Goal: Task Accomplishment & Management: Complete application form

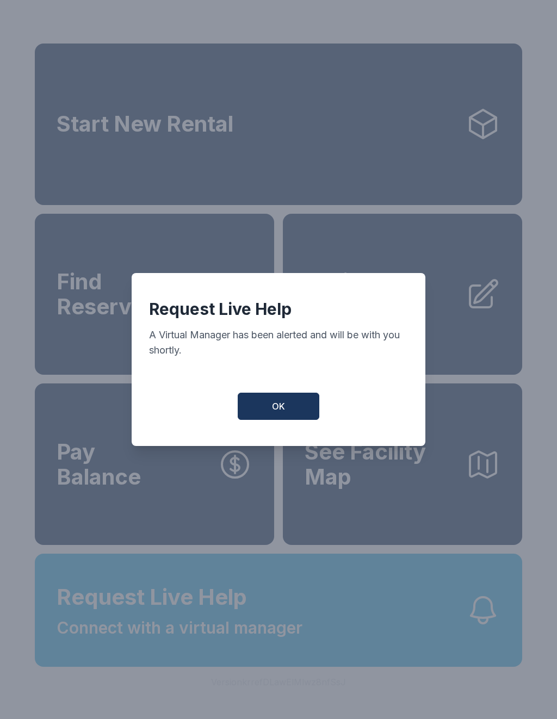
click at [278, 408] on span "OK" at bounding box center [278, 405] width 13 height 13
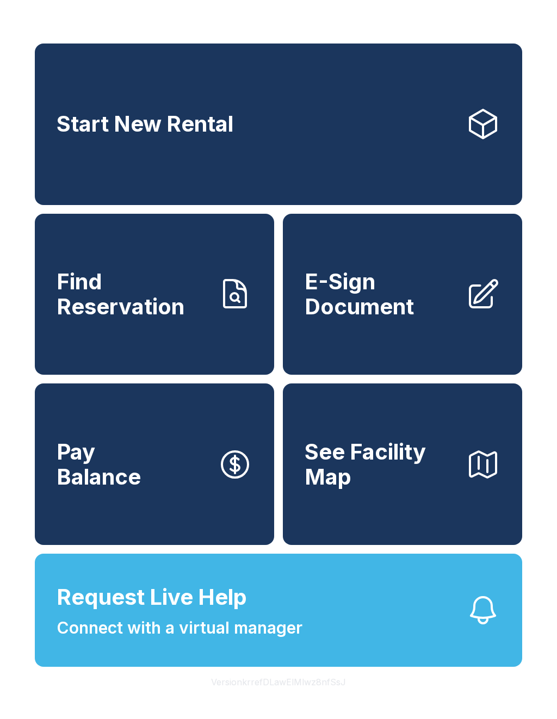
click at [371, 636] on button "Request Live Help Connect with a virtual manager" at bounding box center [278, 609] width 487 height 113
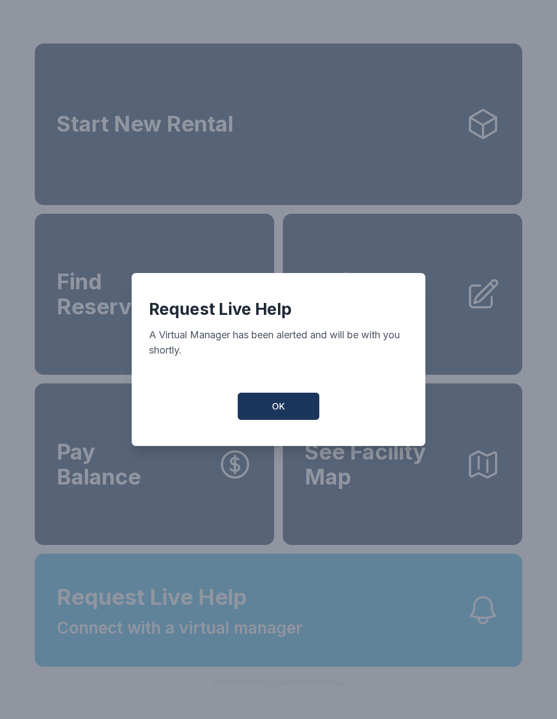
click at [283, 420] on button "OK" at bounding box center [279, 405] width 82 height 27
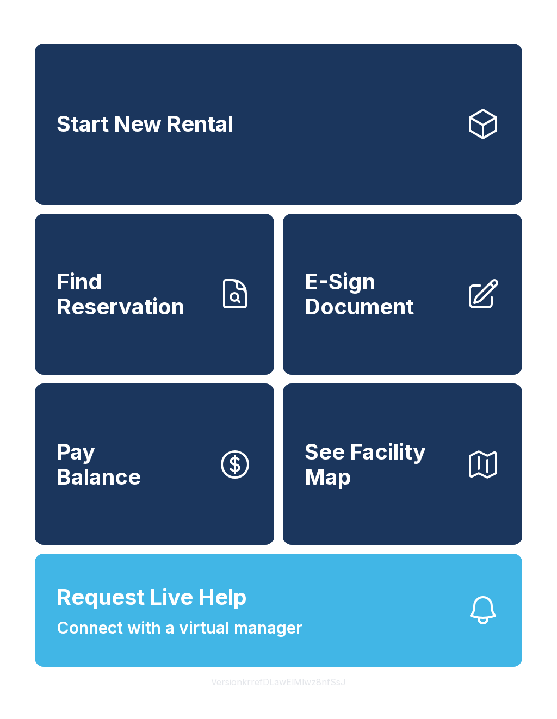
click at [429, 308] on span "E-Sign Document" at bounding box center [380, 293] width 152 height 49
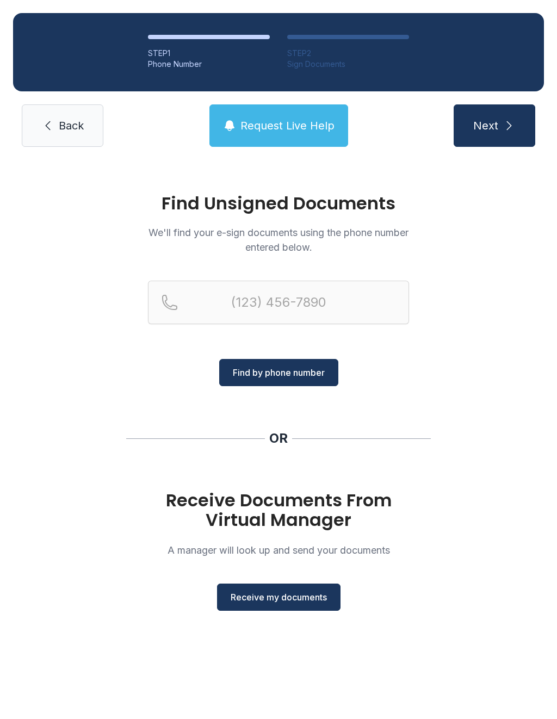
click at [270, 595] on span "Receive my documents" at bounding box center [278, 596] width 96 height 13
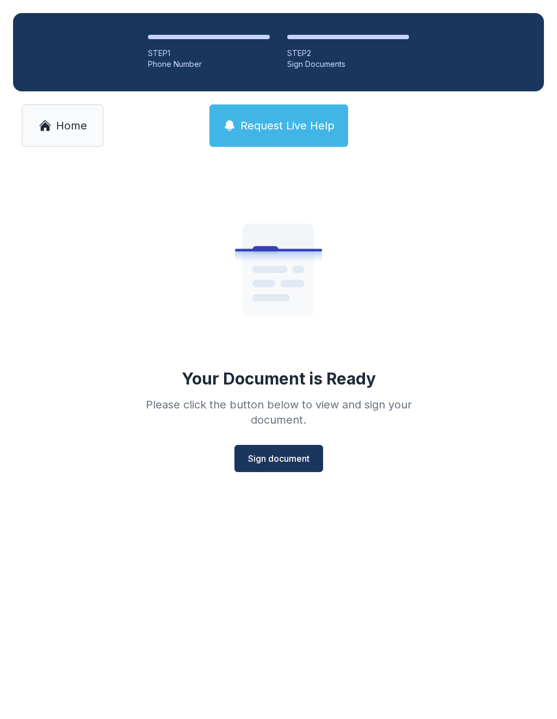
click at [272, 456] on span "Sign document" at bounding box center [278, 458] width 61 height 13
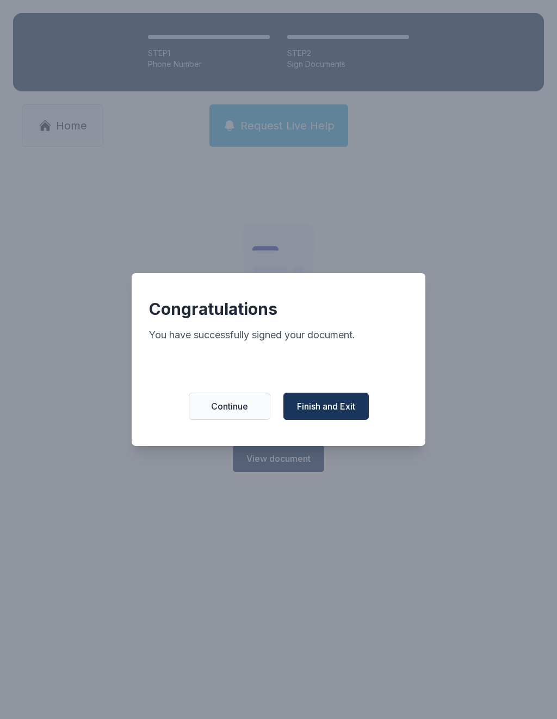
click at [240, 413] on span "Continue" at bounding box center [229, 405] width 37 height 13
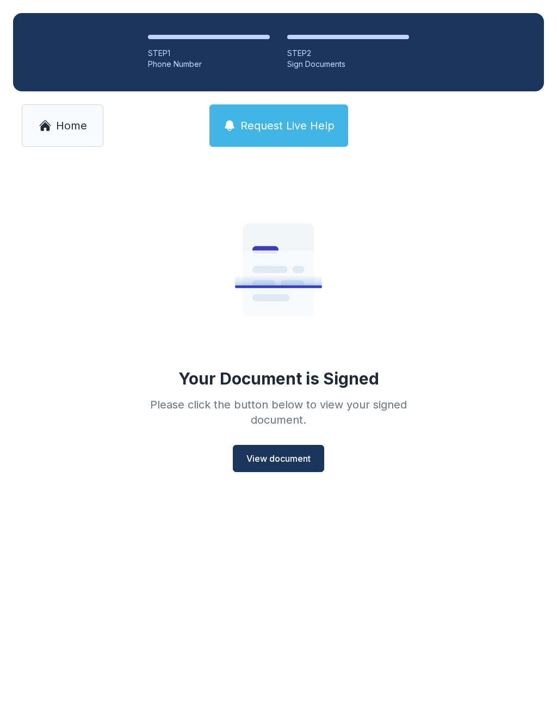
click at [274, 454] on button "View document" at bounding box center [278, 458] width 91 height 27
click at [251, 452] on span "View document" at bounding box center [278, 458] width 64 height 13
click at [59, 134] on link "Home" at bounding box center [63, 125] width 82 height 42
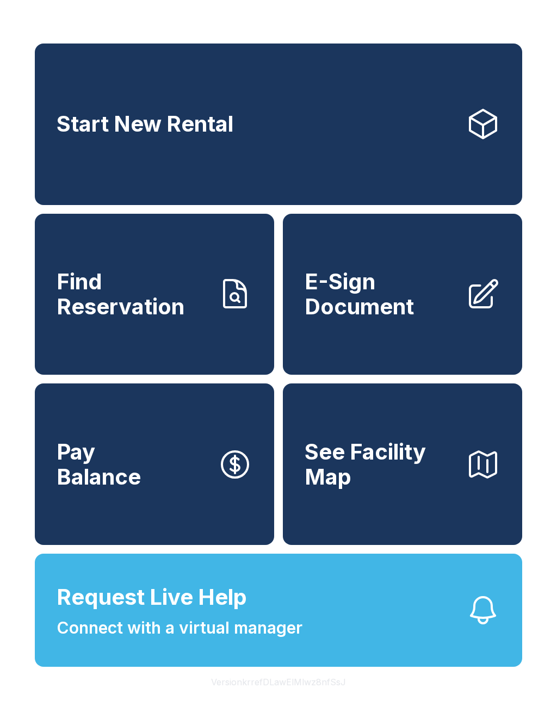
click at [384, 339] on link "E-Sign Document" at bounding box center [402, 294] width 239 height 161
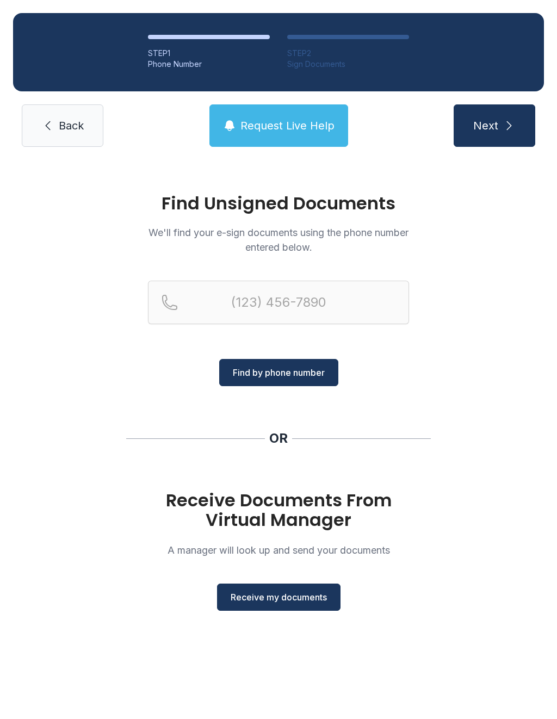
click at [270, 597] on span "Receive my documents" at bounding box center [278, 596] width 96 height 13
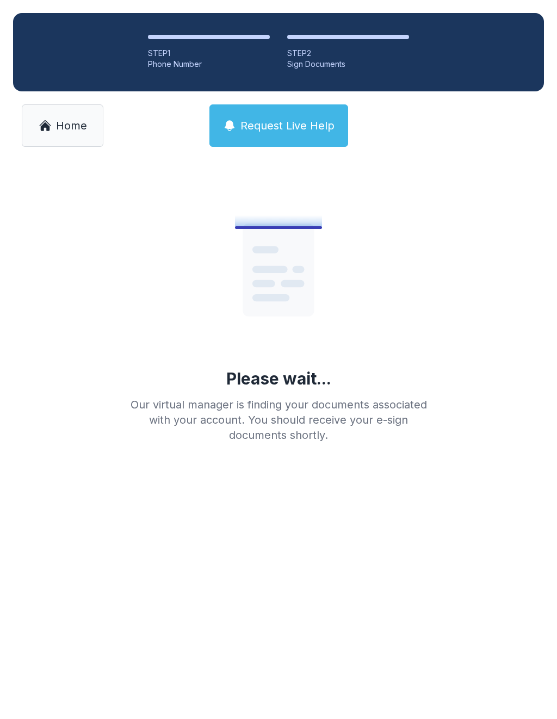
click at [64, 119] on span "Home" at bounding box center [71, 125] width 31 height 15
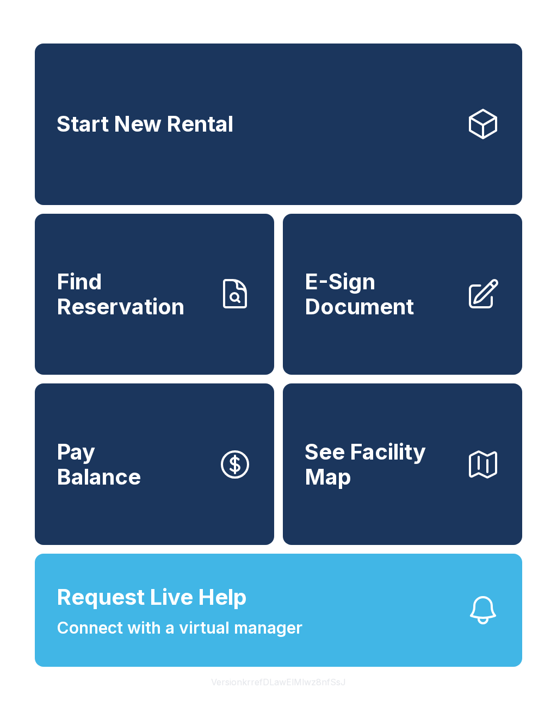
click at [424, 304] on span "E-Sign Document" at bounding box center [380, 293] width 152 height 49
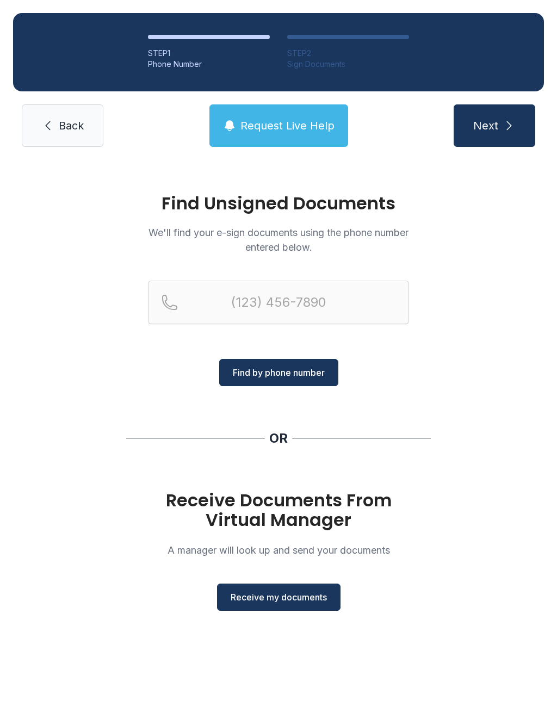
click at [290, 599] on span "Receive my documents" at bounding box center [278, 596] width 96 height 13
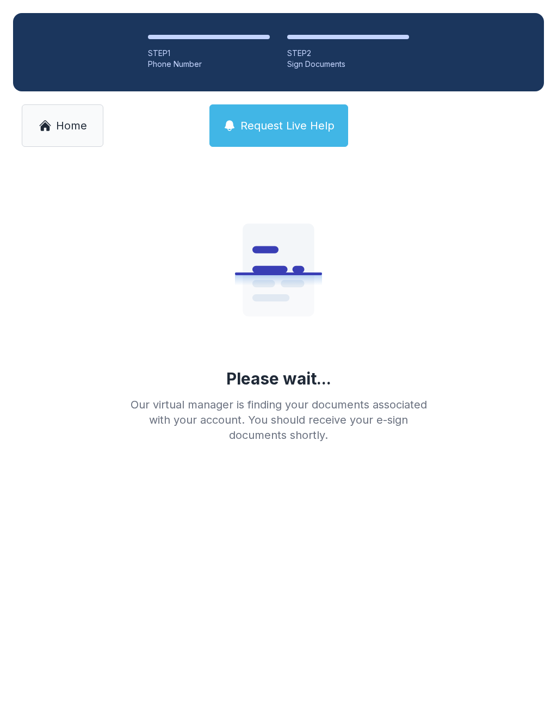
click at [52, 122] on link "Home" at bounding box center [63, 125] width 82 height 42
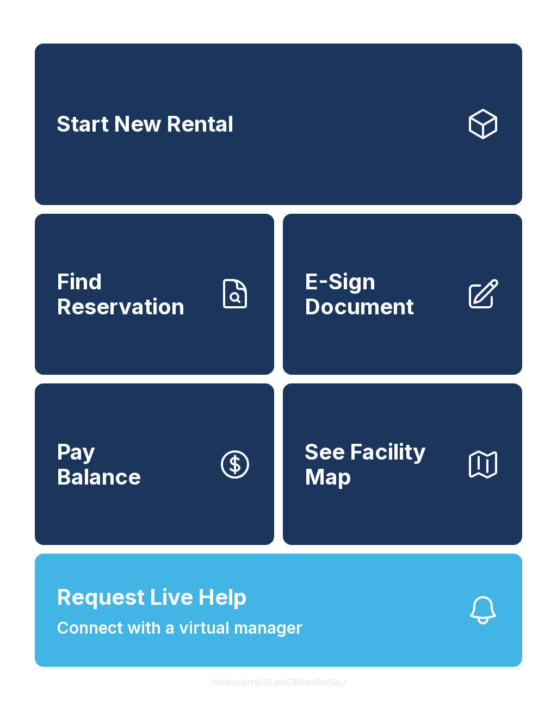
click at [413, 311] on span "E-Sign Document" at bounding box center [380, 293] width 152 height 49
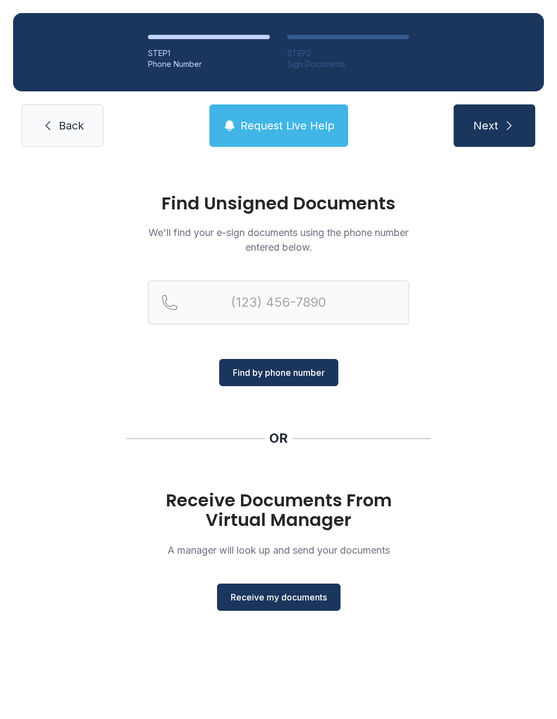
click at [279, 596] on span "Receive my documents" at bounding box center [278, 596] width 96 height 13
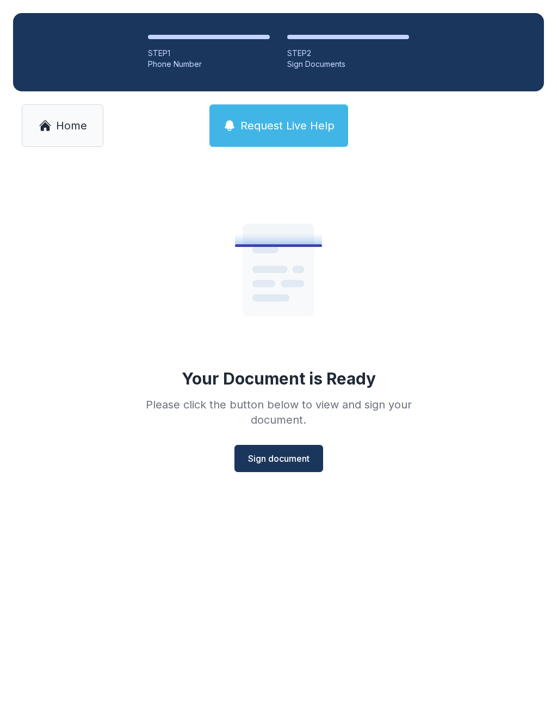
click at [275, 463] on span "Sign document" at bounding box center [278, 458] width 61 height 13
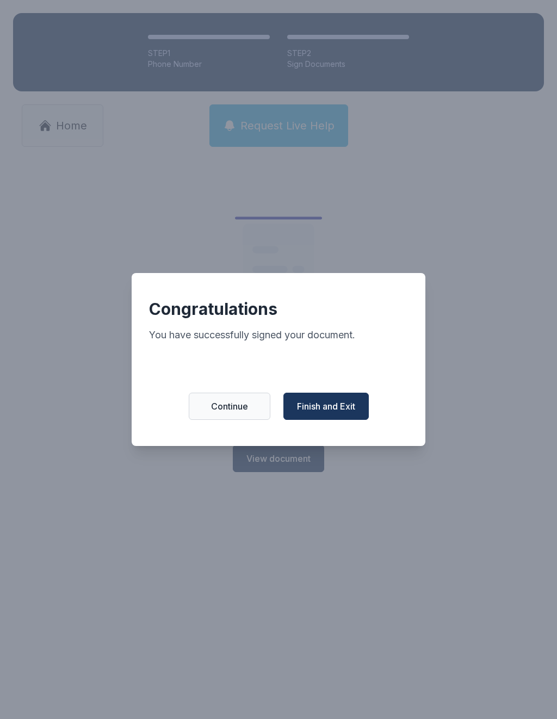
click at [347, 419] on button "Finish and Exit" at bounding box center [325, 405] width 85 height 27
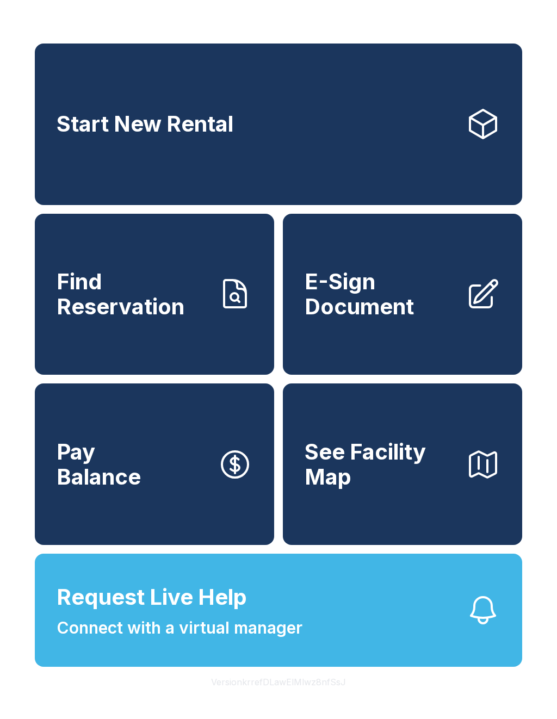
click at [401, 297] on span "E-Sign Document" at bounding box center [380, 293] width 152 height 49
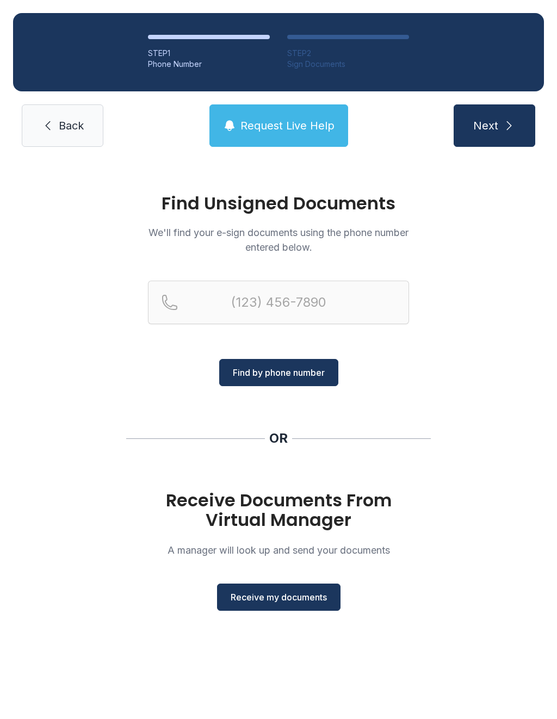
click at [301, 594] on span "Receive my documents" at bounding box center [278, 596] width 96 height 13
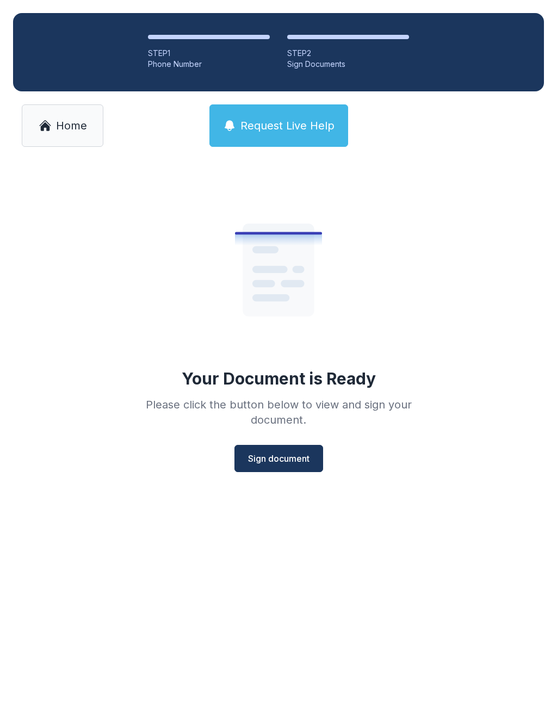
click at [289, 466] on button "Sign document" at bounding box center [278, 458] width 89 height 27
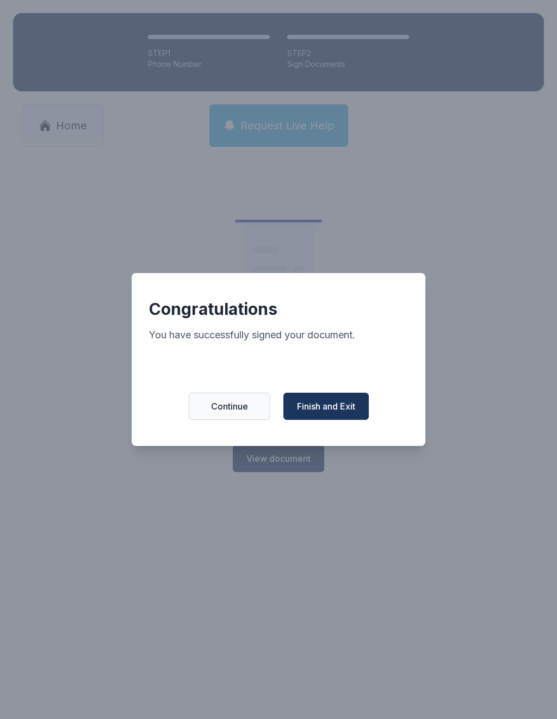
click at [332, 408] on span "Finish and Exit" at bounding box center [326, 405] width 58 height 13
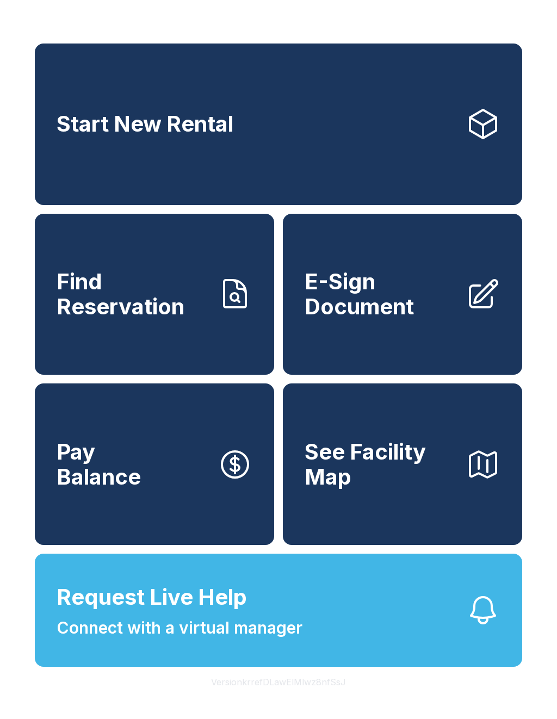
click at [382, 308] on span "E-Sign Document" at bounding box center [380, 293] width 152 height 49
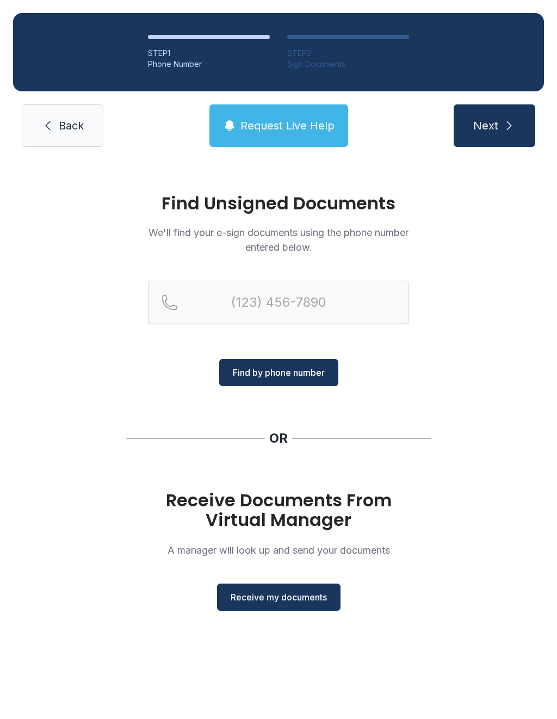
click at [296, 609] on button "Receive my documents" at bounding box center [278, 596] width 123 height 27
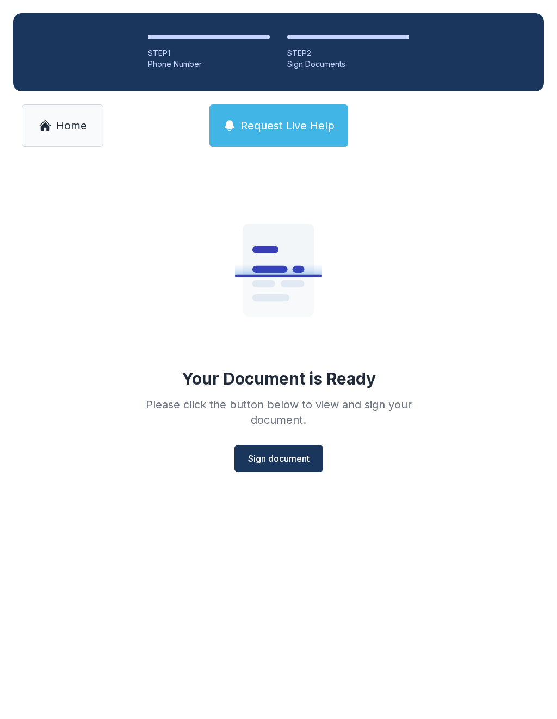
click at [291, 454] on span "Sign document" at bounding box center [278, 458] width 61 height 13
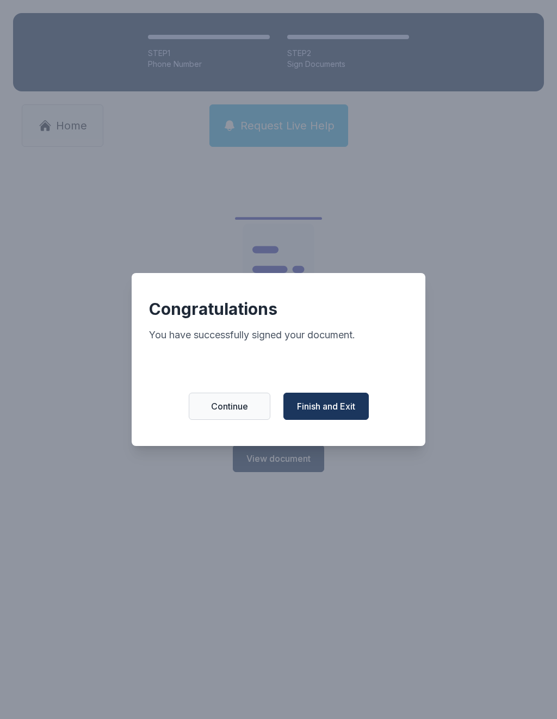
click at [320, 410] on span "Finish and Exit" at bounding box center [326, 405] width 58 height 13
